Goal: Task Accomplishment & Management: Complete application form

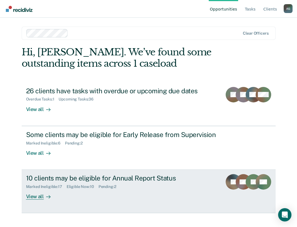
click at [63, 180] on div "10 clients may be eligible for Annual Report Status" at bounding box center [121, 178] width 191 height 8
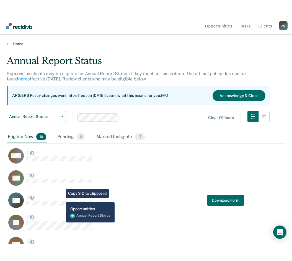
scroll to position [143, 275]
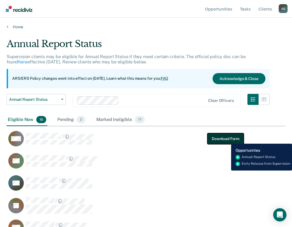
click at [227, 140] on button "Download Form" at bounding box center [226, 138] width 37 height 11
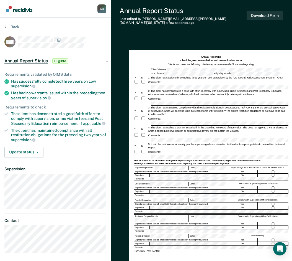
click at [175, 80] on div "Comments:" at bounding box center [211, 82] width 155 height 5
click at [269, 14] on button "Download Form" at bounding box center [265, 15] width 37 height 9
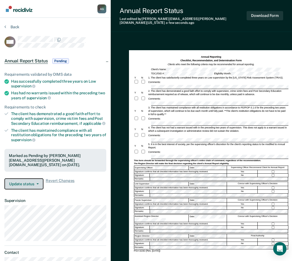
click at [31, 178] on button "Update status" at bounding box center [23, 183] width 39 height 11
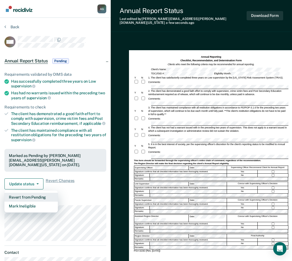
click at [34, 194] on button "Revert from Pending" at bounding box center [30, 197] width 53 height 9
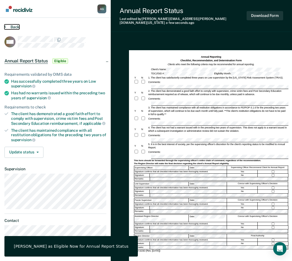
click at [7, 27] on button "Back" at bounding box center [11, 26] width 15 height 5
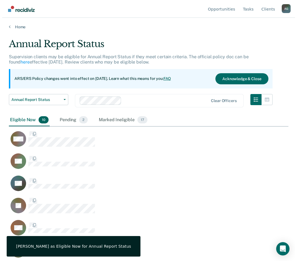
scroll to position [177, 275]
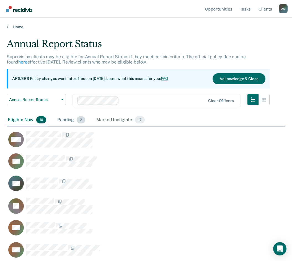
click at [68, 122] on div "Pending 2" at bounding box center [71, 120] width 30 height 12
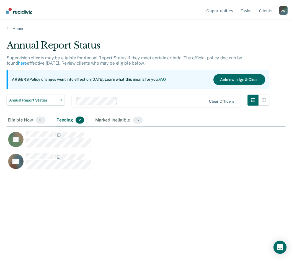
scroll to position [177, 279]
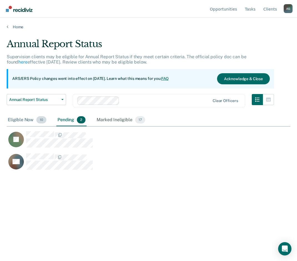
click at [25, 122] on div "Eligible Now 10" at bounding box center [27, 120] width 41 height 12
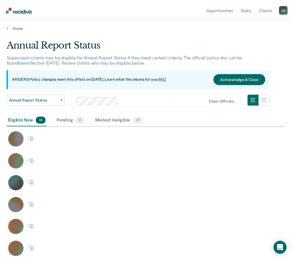
scroll to position [177, 275]
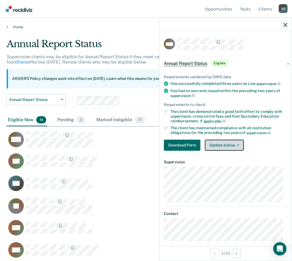
click at [229, 142] on button "Update status" at bounding box center [224, 144] width 39 height 11
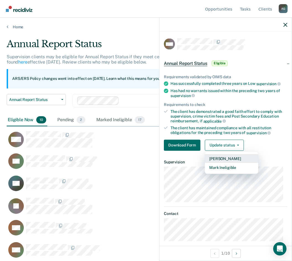
click at [224, 158] on button "Mark Pending" at bounding box center [231, 158] width 53 height 9
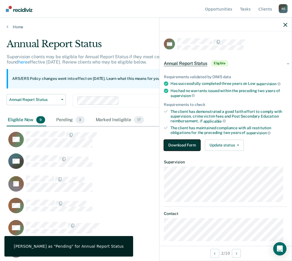
click at [177, 143] on button "Download Form" at bounding box center [182, 144] width 37 height 11
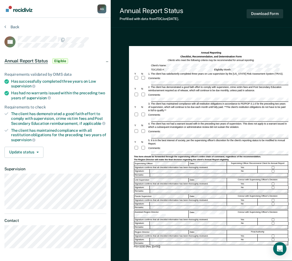
drag, startPoint x: 160, startPoint y: 139, endPoint x: 119, endPoint y: 128, distance: 42.1
click at [119, 128] on div "Annual Reporting Checklist, Recommendation, and Determination Form Clients who …" at bounding box center [202, 168] width 182 height 269
click at [167, 182] on div "Signature confirms that all checklist information has been thoroughly reviewed." at bounding box center [180, 183] width 93 height 3
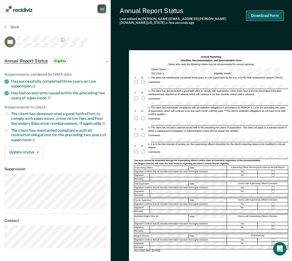
click at [268, 13] on button "Download Form" at bounding box center [265, 15] width 37 height 9
